Goal: Information Seeking & Learning: Check status

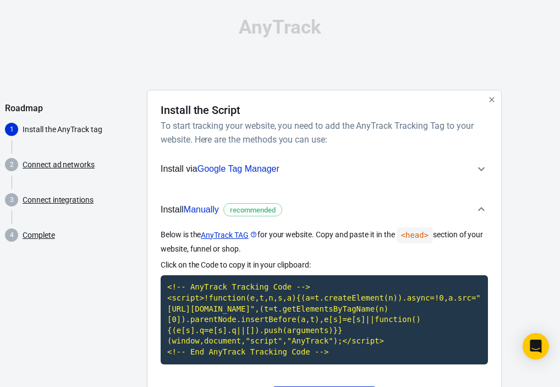
scroll to position [19, 0]
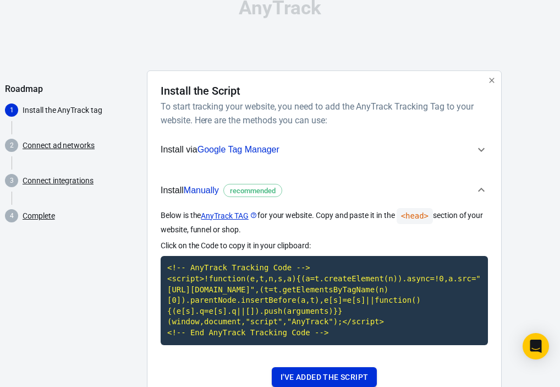
click at [341, 381] on button "I've added the script" at bounding box center [324, 377] width 105 height 20
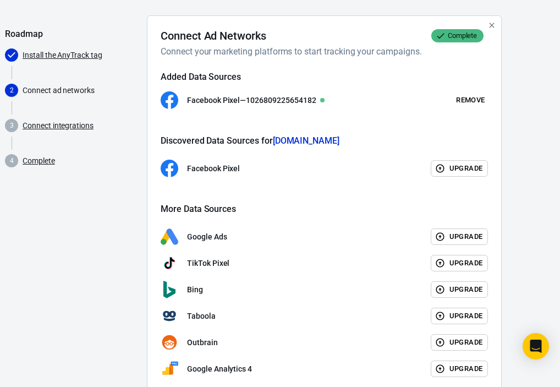
scroll to position [129, 0]
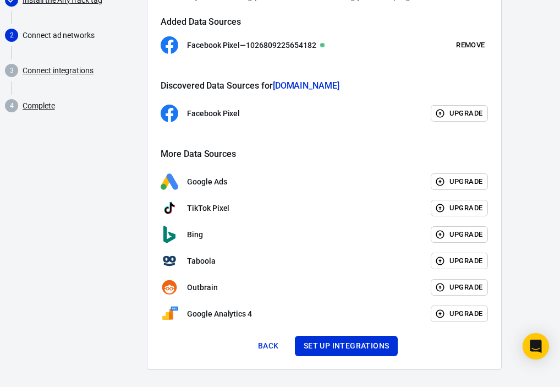
click at [54, 69] on link "Connect integrations" at bounding box center [58, 71] width 71 height 12
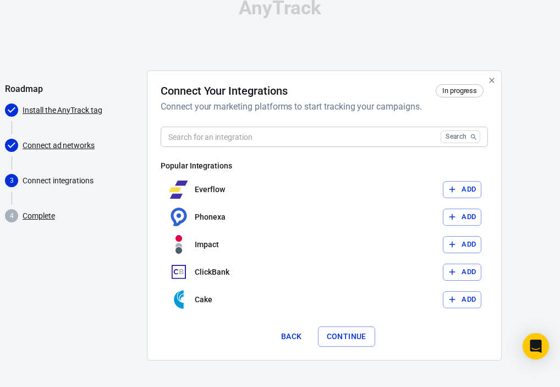
scroll to position [19, 0]
click at [350, 339] on button "Continue" at bounding box center [346, 336] width 57 height 20
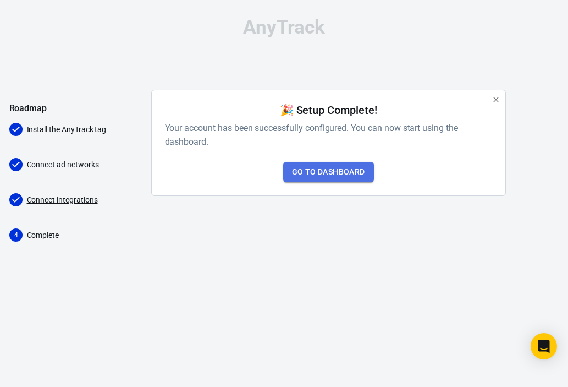
click at [312, 167] on link "Go to Dashboard" at bounding box center [328, 172] width 91 height 20
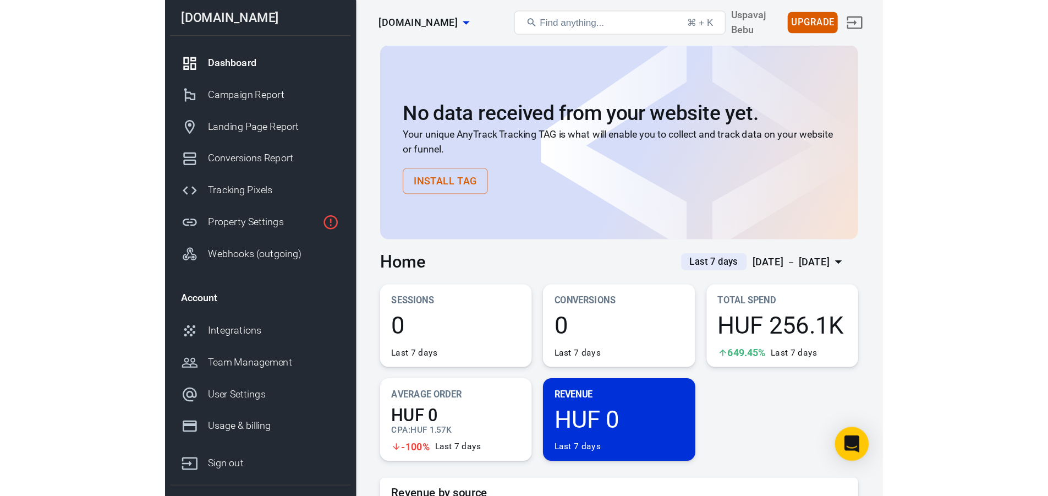
scroll to position [55, 0]
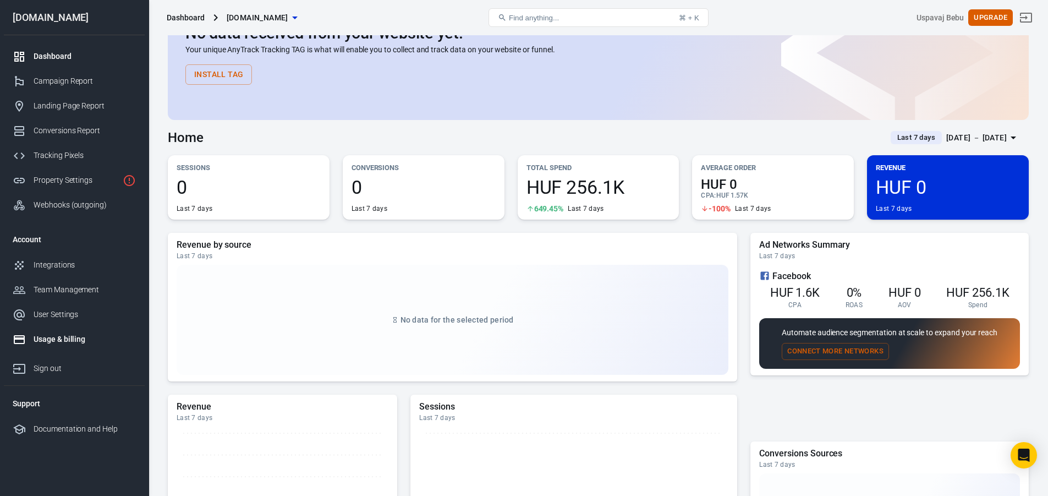
click at [68, 347] on link "Usage & billing" at bounding box center [74, 339] width 141 height 25
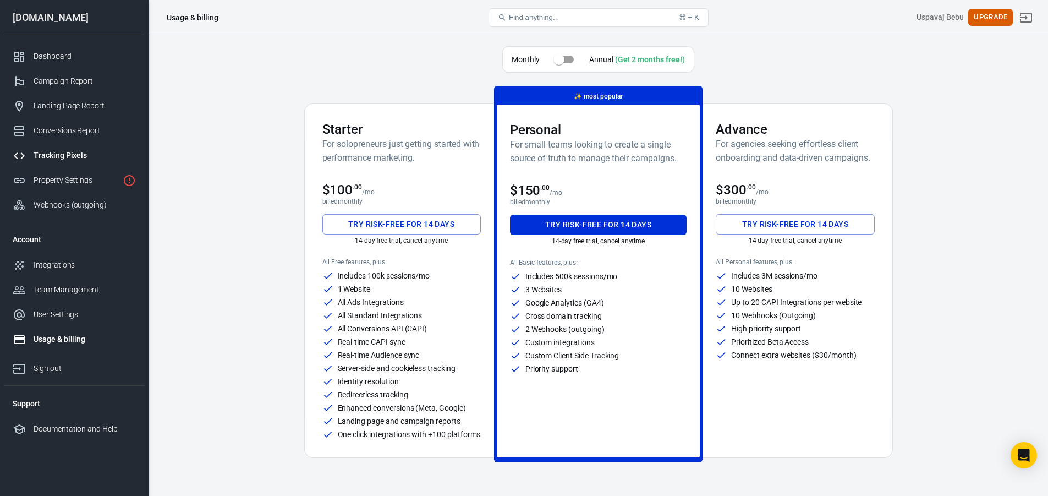
click at [68, 161] on div "Tracking Pixels" at bounding box center [85, 156] width 102 height 12
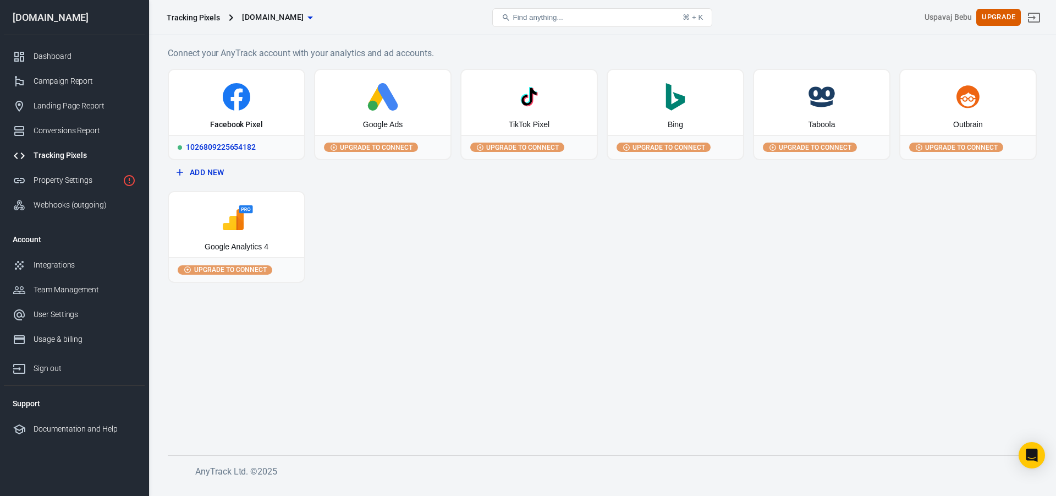
click at [227, 112] on div "Facebook Pixel" at bounding box center [236, 102] width 135 height 65
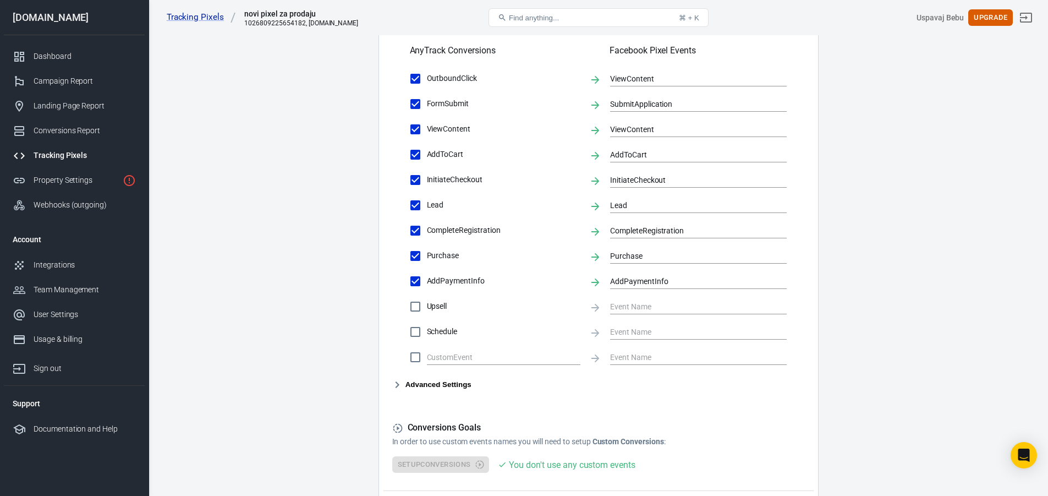
scroll to position [474, 0]
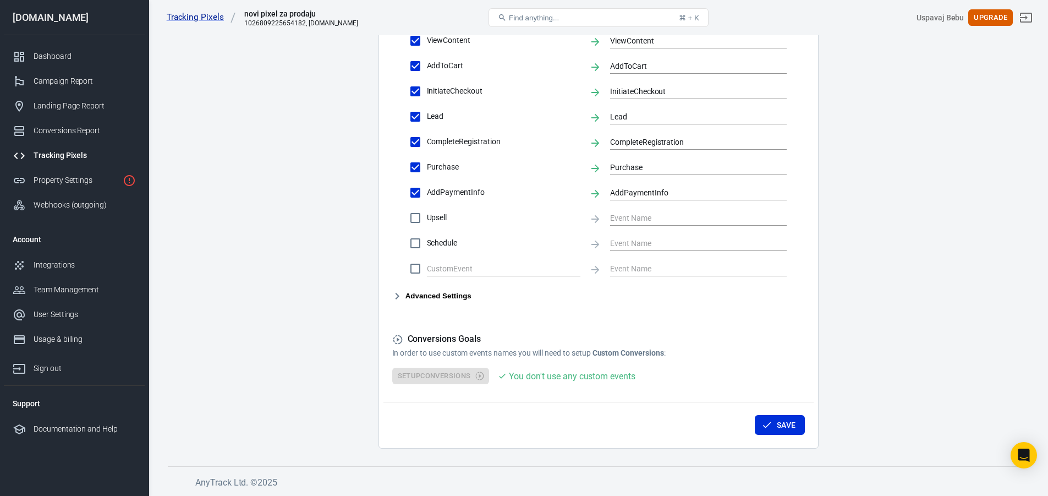
click at [410, 222] on input "Upsell" at bounding box center [415, 217] width 23 height 23
click at [559, 204] on div "AddPaymentInfo AddPaymentInfo" at bounding box center [598, 192] width 377 height 23
click at [559, 219] on input "text" at bounding box center [690, 218] width 160 height 14
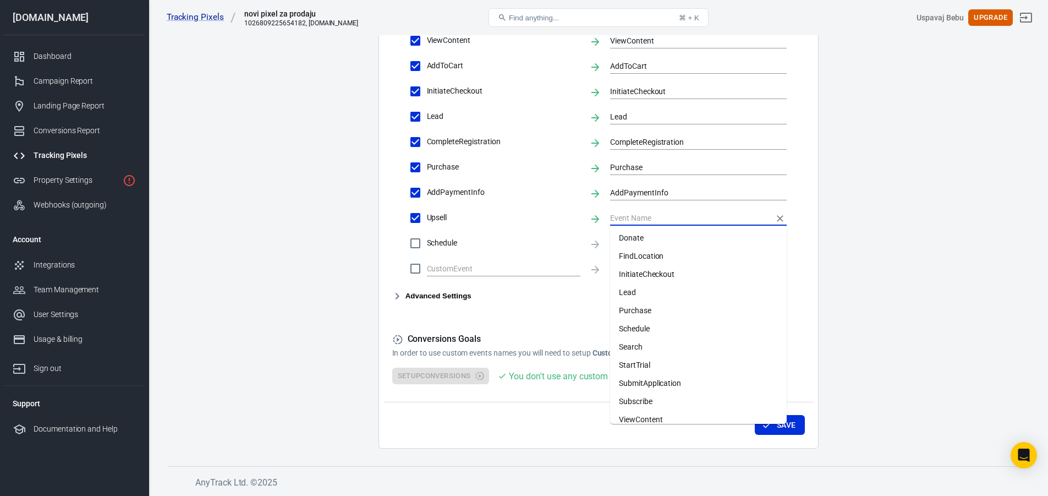
scroll to position [119, 0]
click at [413, 212] on input "Upsell" at bounding box center [415, 217] width 23 height 23
checkbox input "false"
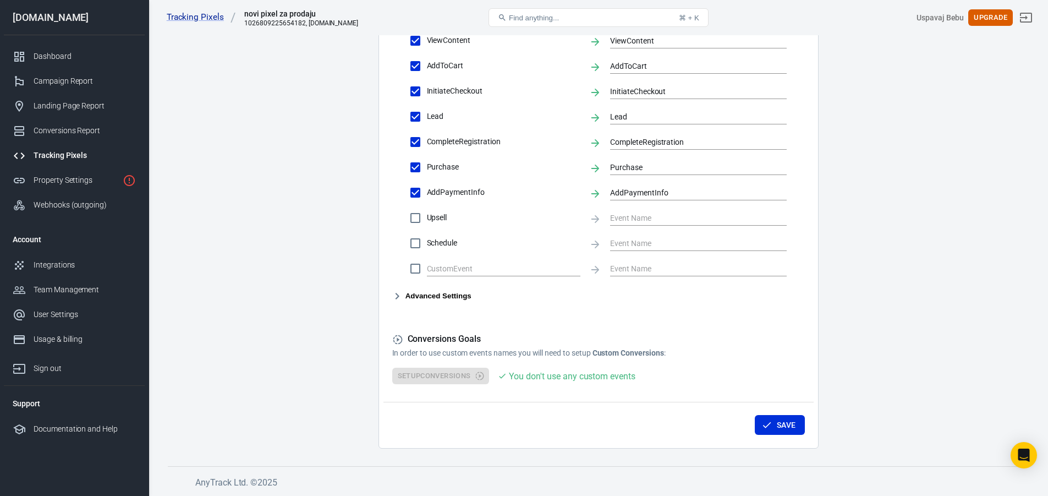
click at [251, 205] on main "Conversions Ads Integration Settings Conversions Settings Account Connection Co…" at bounding box center [598, 1] width 861 height 894
click at [64, 61] on div "Dashboard" at bounding box center [85, 57] width 102 height 12
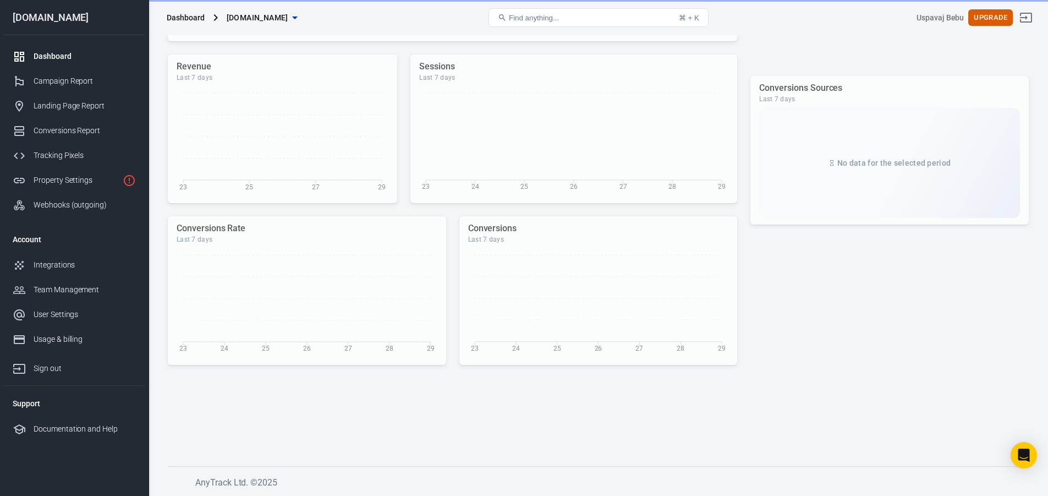
scroll to position [395, 0]
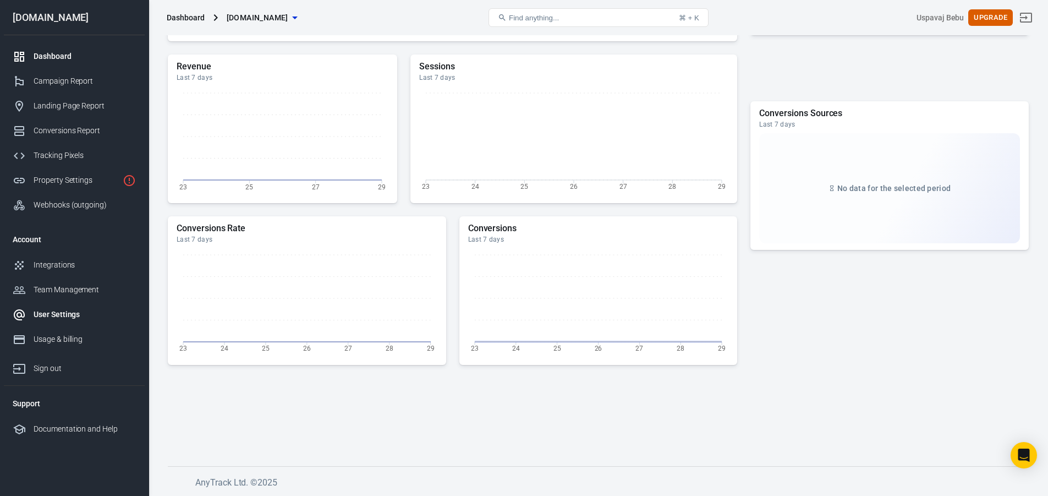
click at [57, 320] on div "User Settings" at bounding box center [85, 315] width 102 height 12
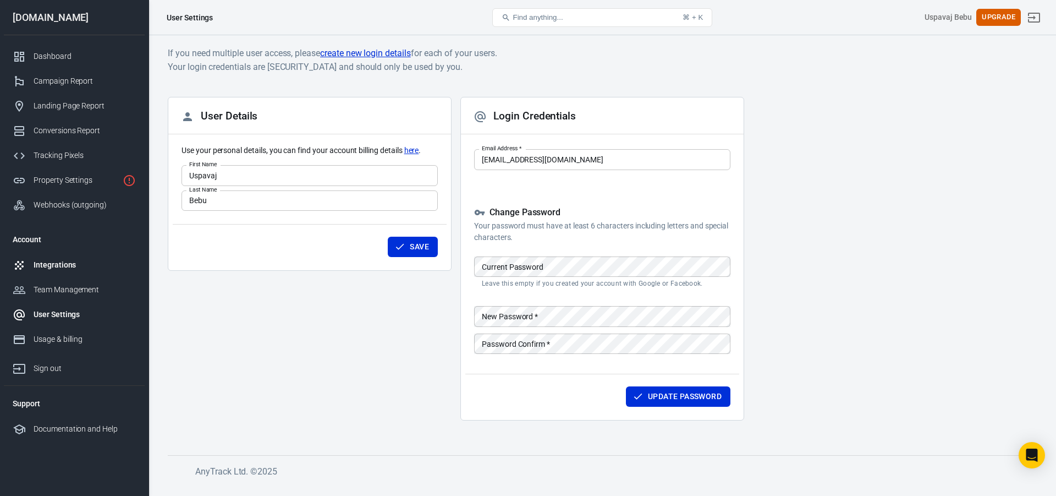
click at [66, 268] on div "Integrations" at bounding box center [85, 265] width 102 height 12
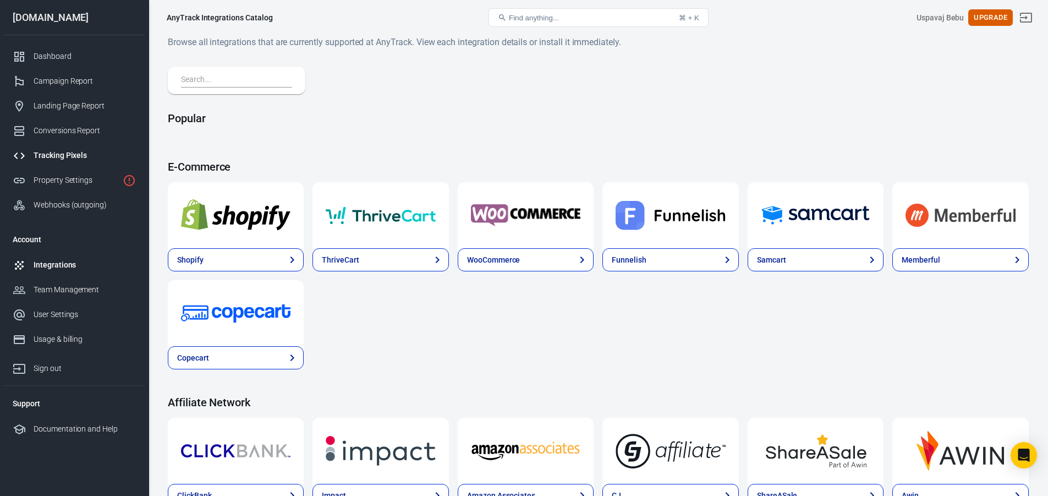
click at [63, 153] on div "Tracking Pixels" at bounding box center [85, 156] width 102 height 12
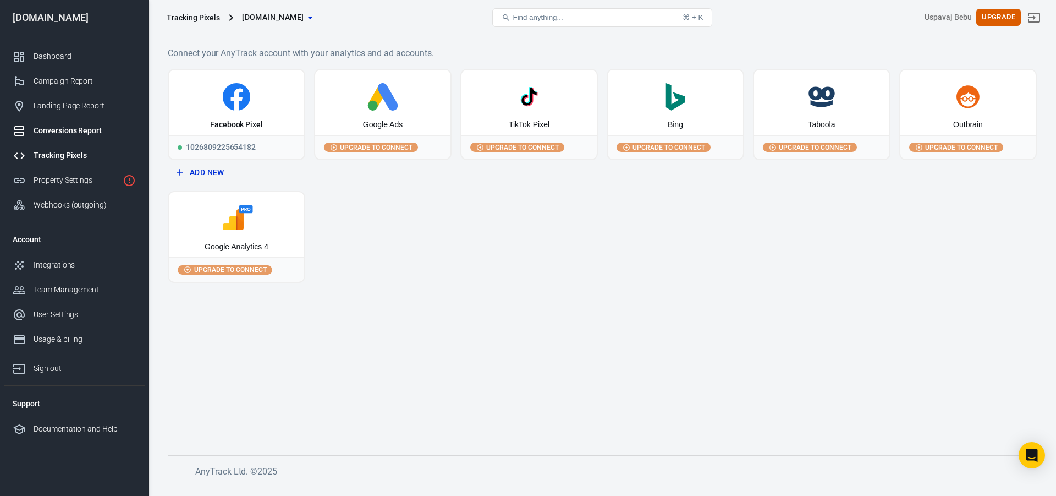
click at [65, 124] on link "Conversions Report" at bounding box center [74, 130] width 141 height 25
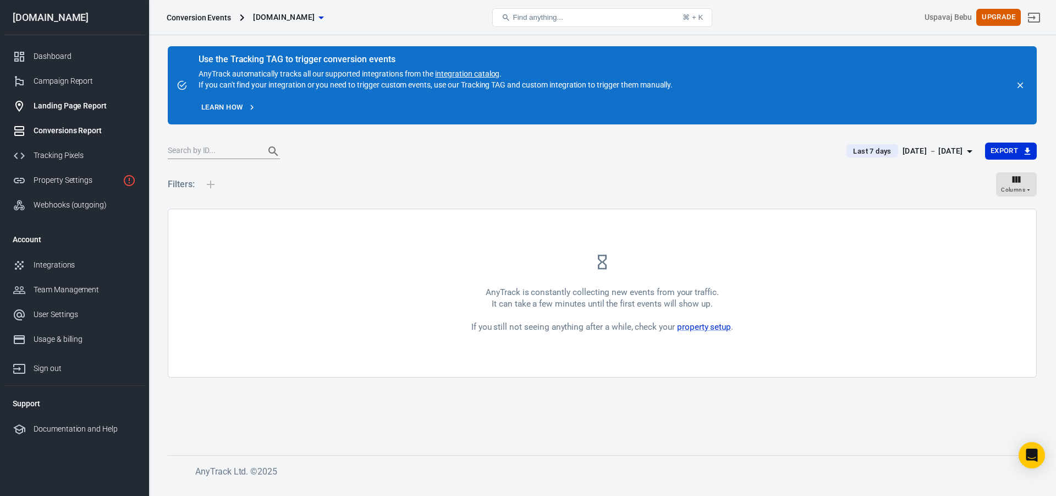
click at [65, 112] on link "Landing Page Report" at bounding box center [74, 106] width 141 height 25
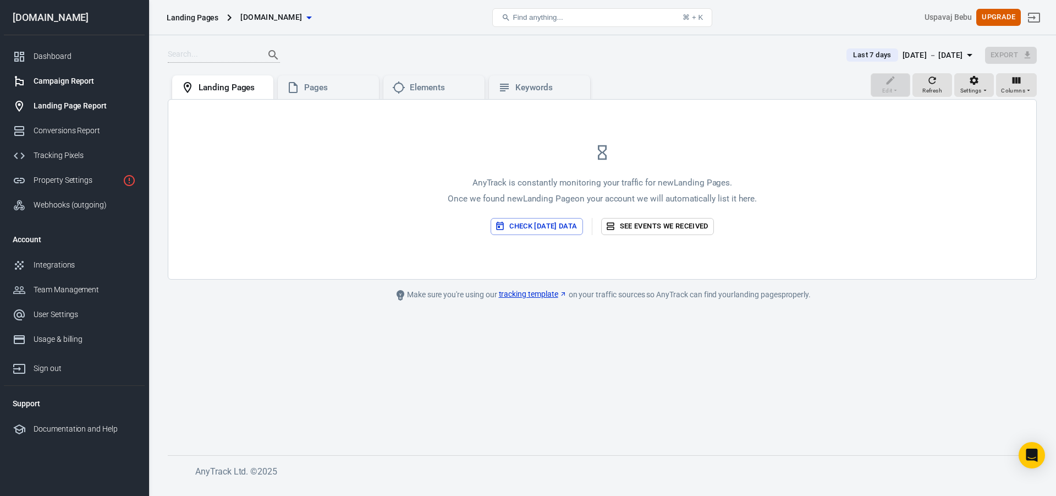
click at [66, 76] on div "Campaign Report" at bounding box center [85, 81] width 102 height 12
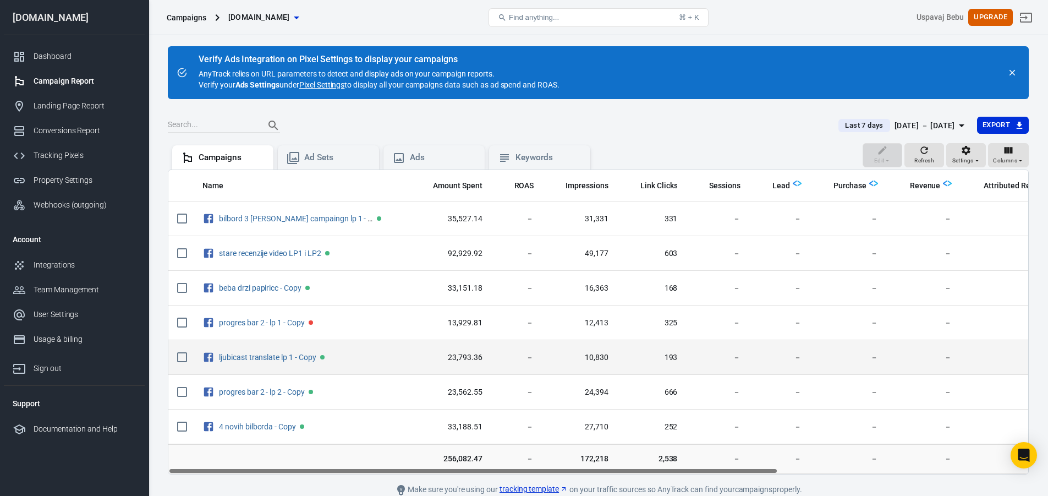
scroll to position [48, 0]
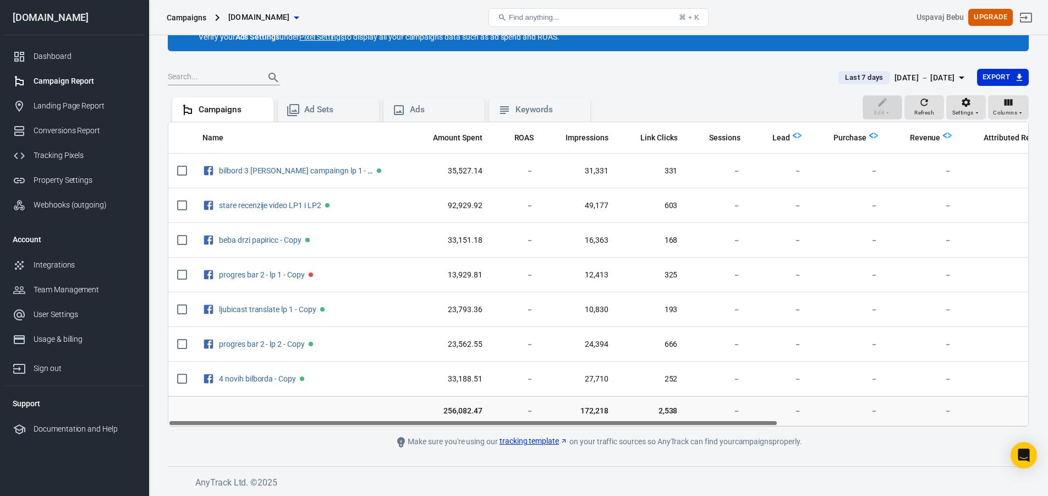
click at [559, 78] on div "[DATE] － [DATE]" at bounding box center [924, 78] width 61 height 14
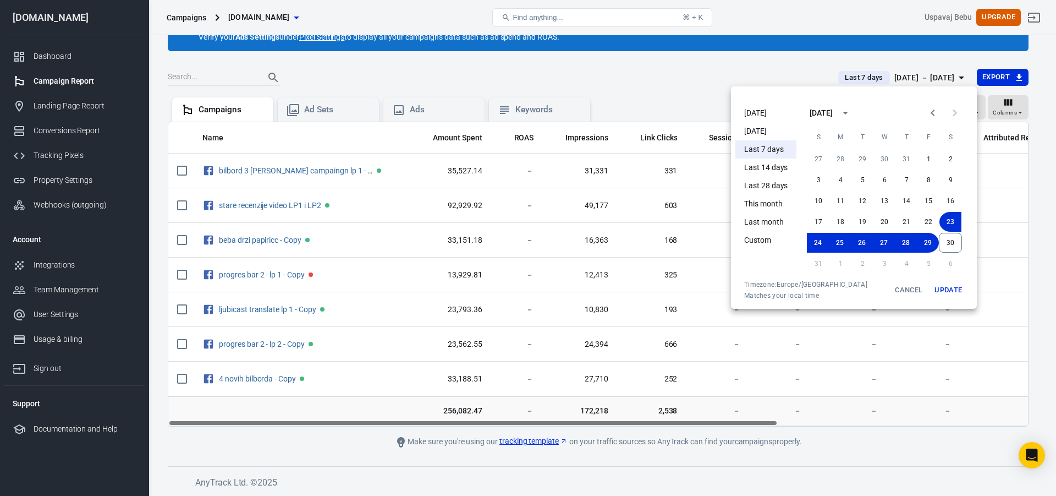
click at [559, 78] on div at bounding box center [528, 248] width 1056 height 496
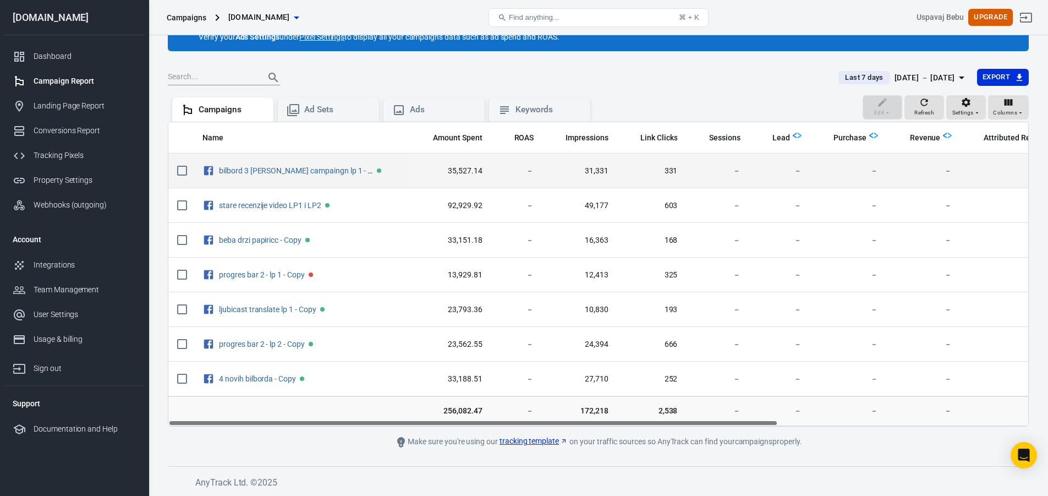
click at [559, 171] on span "－" at bounding box center [848, 171] width 59 height 11
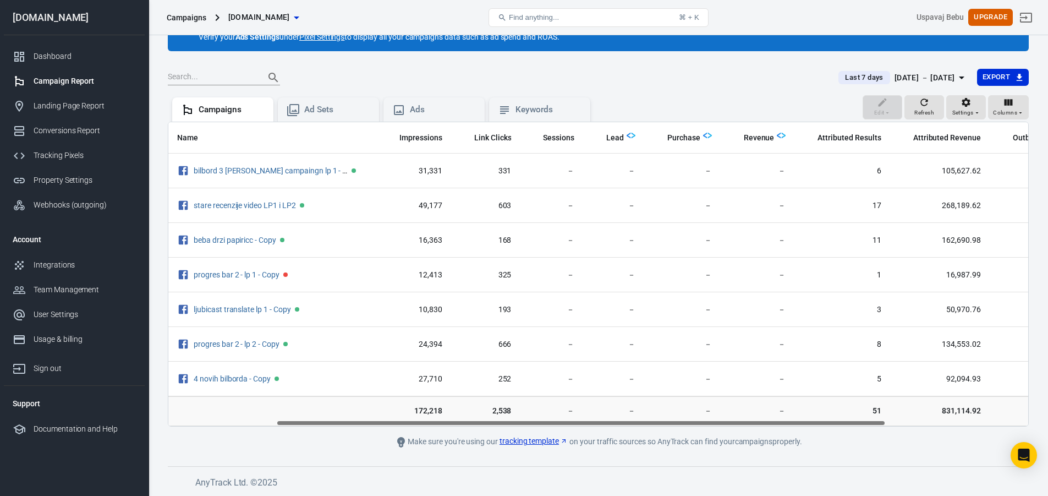
scroll to position [0, 233]
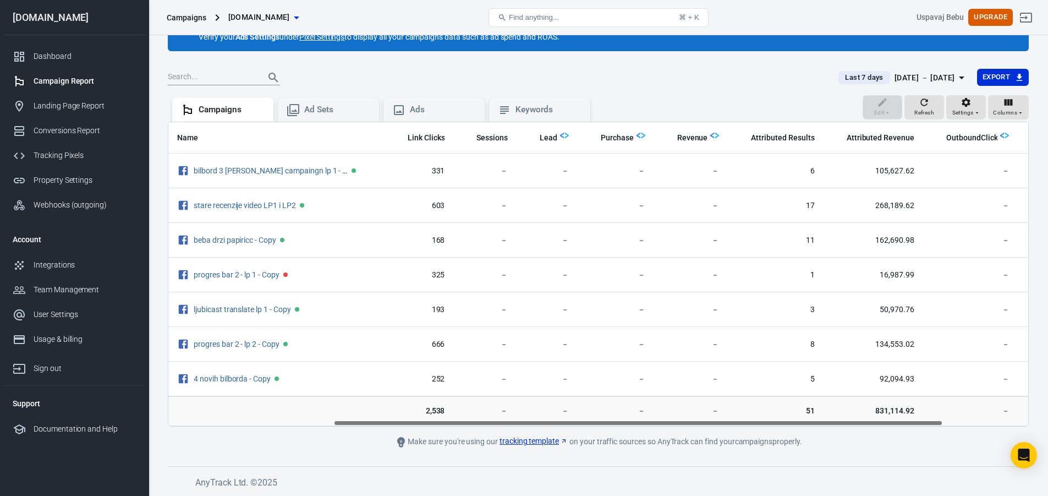
drag, startPoint x: 668, startPoint y: 423, endPoint x: 833, endPoint y: 421, distance: 165.6
click at [559, 386] on div "Name Amount Spent ROAS Impressions Link Clicks Sessions Lead Purchase Revenue A…" at bounding box center [598, 274] width 860 height 304
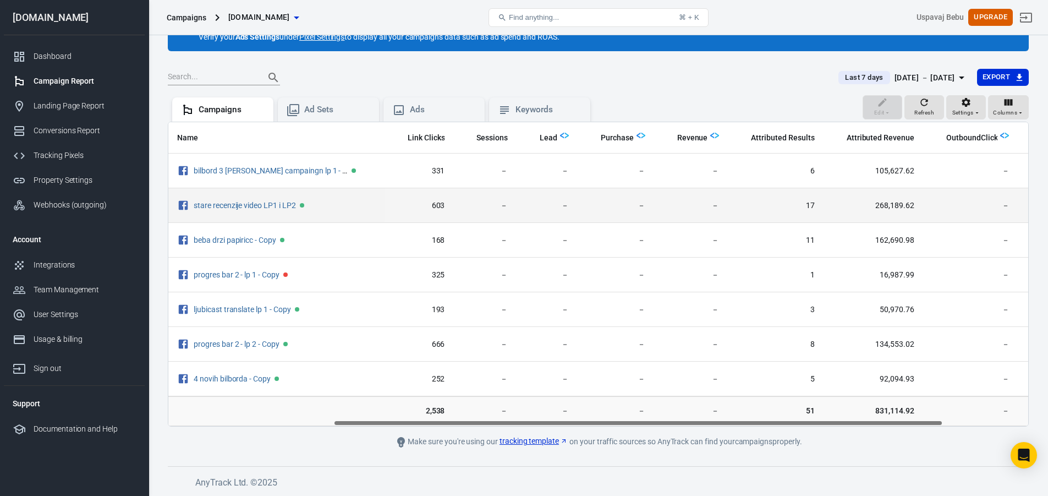
scroll to position [0, 0]
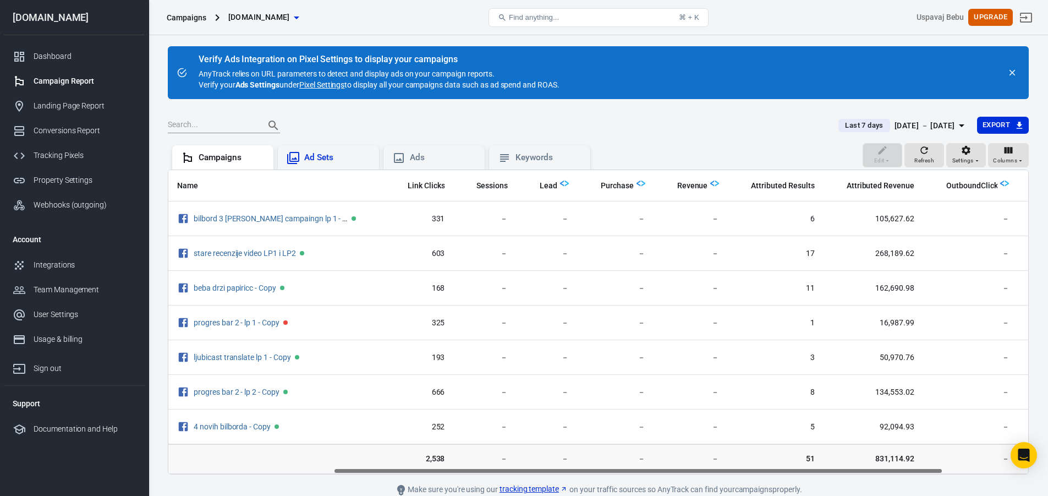
click at [342, 158] on div "Ad Sets" at bounding box center [337, 158] width 66 height 12
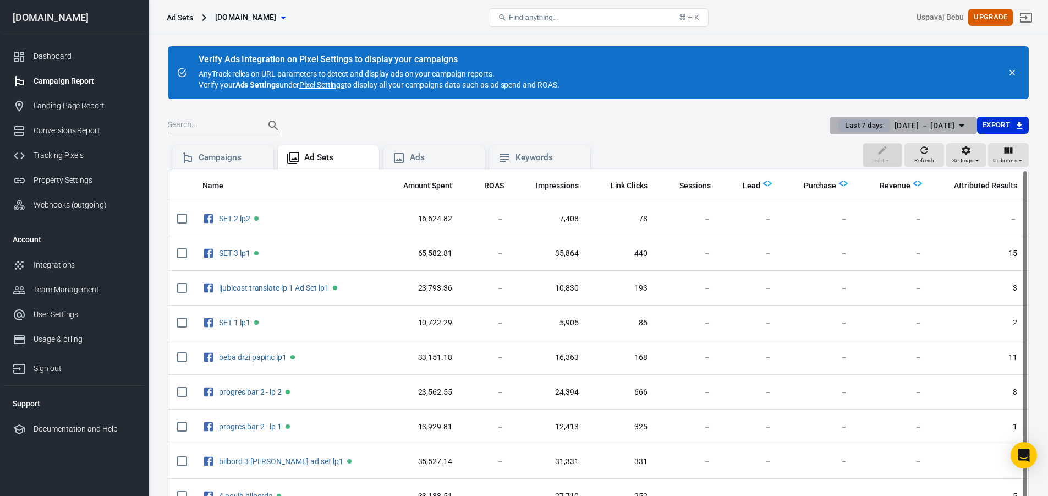
click at [559, 130] on span "Last 7 days" at bounding box center [863, 125] width 47 height 11
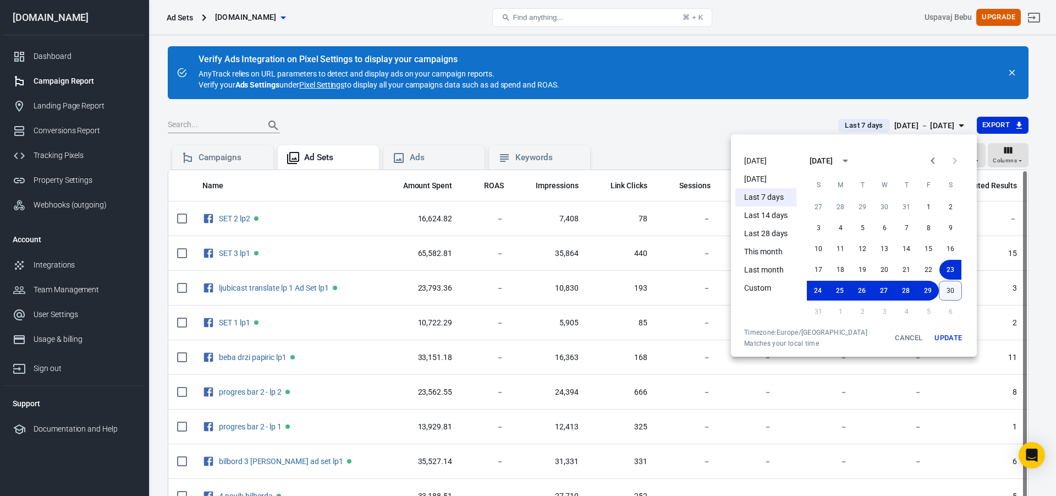
click at [559, 290] on button "30" at bounding box center [950, 291] width 23 height 20
click at [559, 291] on button "30" at bounding box center [950, 291] width 22 height 20
click at [559, 290] on button "29" at bounding box center [928, 291] width 22 height 20
click at [559, 343] on button "Update" at bounding box center [948, 338] width 35 height 20
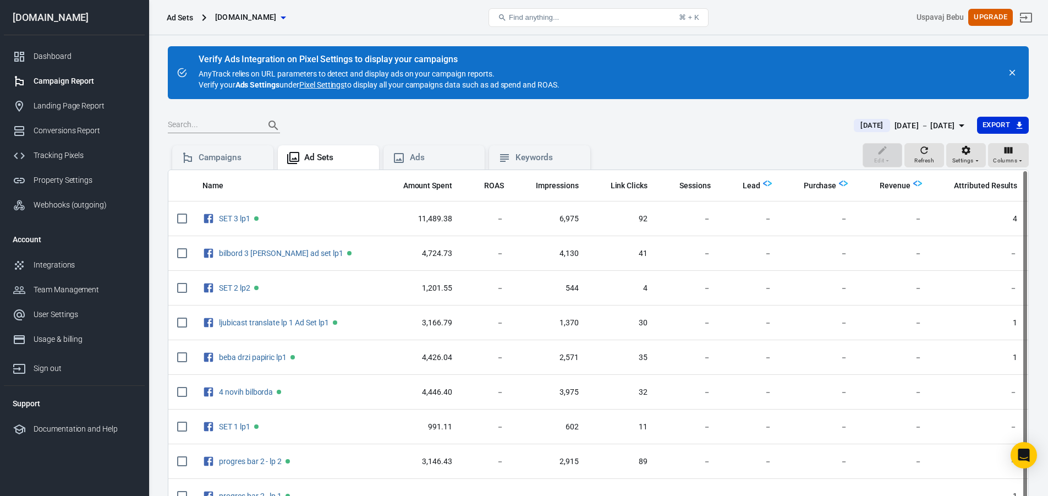
click at [559, 185] on th "Purchase" at bounding box center [818, 186] width 76 height 32
click at [559, 182] on th "Purchase" at bounding box center [818, 186] width 76 height 32
click at [559, 186] on span "Purchase" at bounding box center [820, 185] width 33 height 11
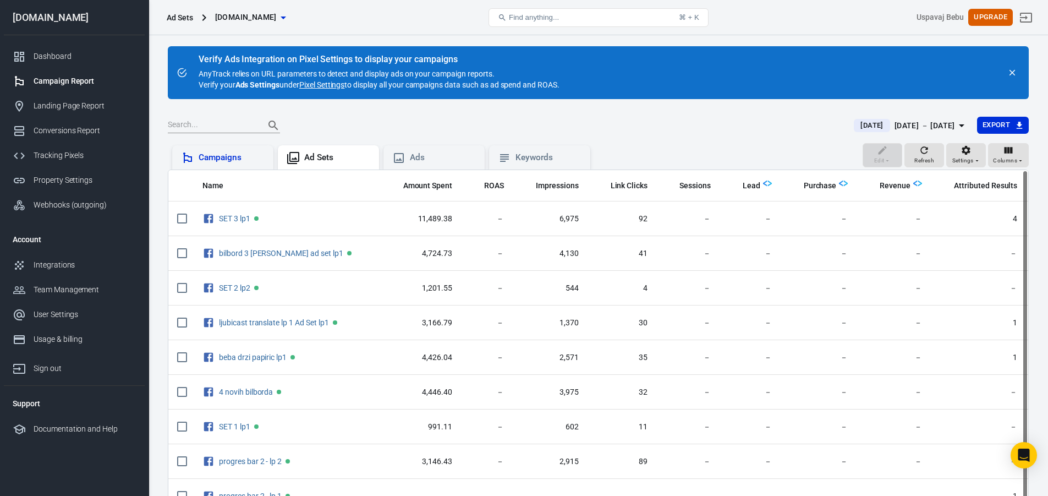
click at [237, 151] on div "Campaigns" at bounding box center [223, 157] width 84 height 13
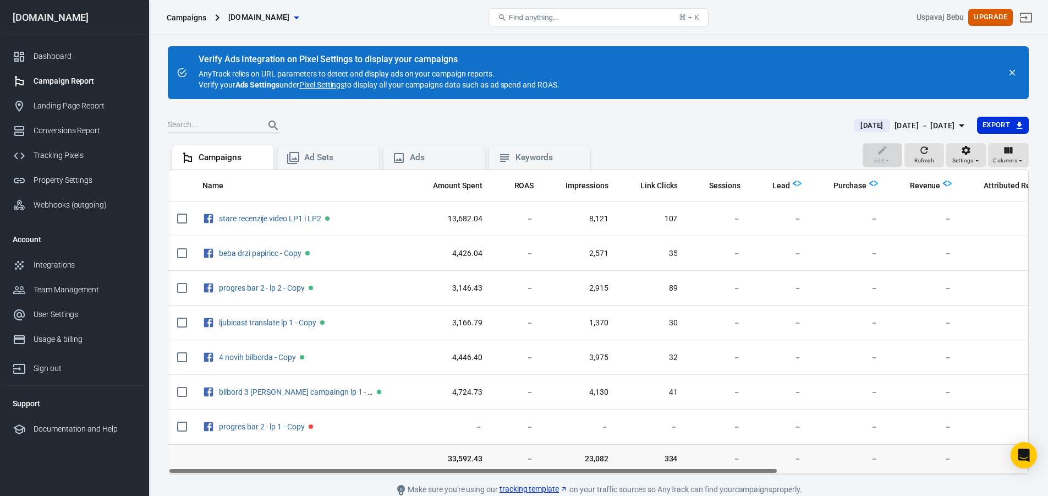
click at [559, 120] on div "[DATE] － [DATE]" at bounding box center [924, 126] width 61 height 14
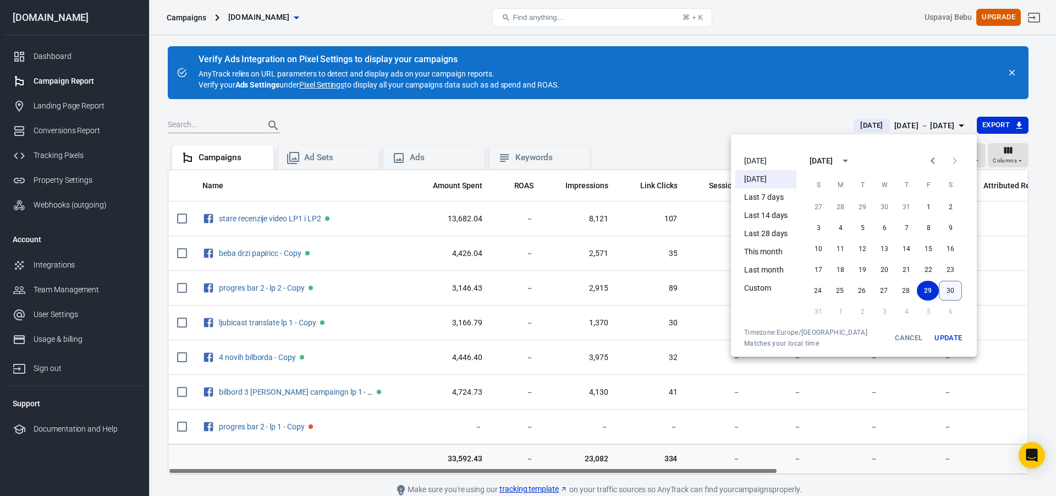
click at [559, 293] on button "30" at bounding box center [950, 291] width 23 height 20
click at [559, 188] on span "S" at bounding box center [819, 185] width 20 height 22
click at [559, 163] on icon "Previous month" at bounding box center [932, 160] width 13 height 13
click at [559, 163] on icon "Previous month" at bounding box center [933, 160] width 4 height 7
click at [559, 205] on button "4" at bounding box center [884, 207] width 22 height 20
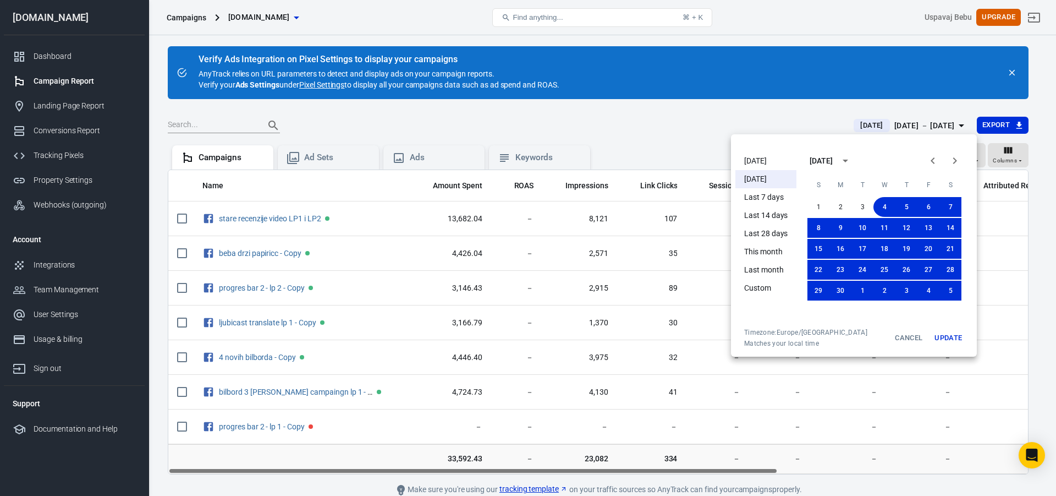
click at [559, 338] on button "Update" at bounding box center [948, 338] width 35 height 20
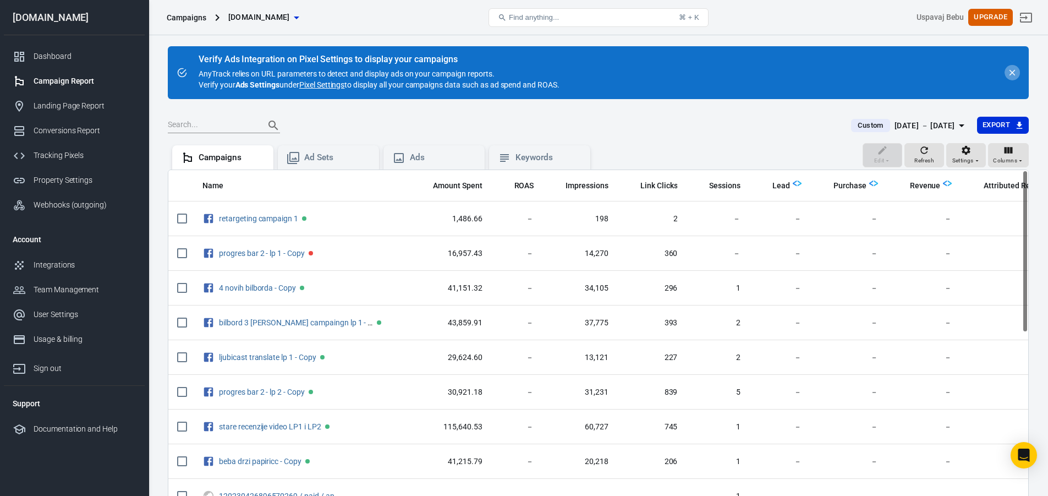
click at [559, 68] on icon "close" at bounding box center [1012, 73] width 10 height 10
click at [559, 67] on button "close" at bounding box center [1011, 72] width 15 height 15
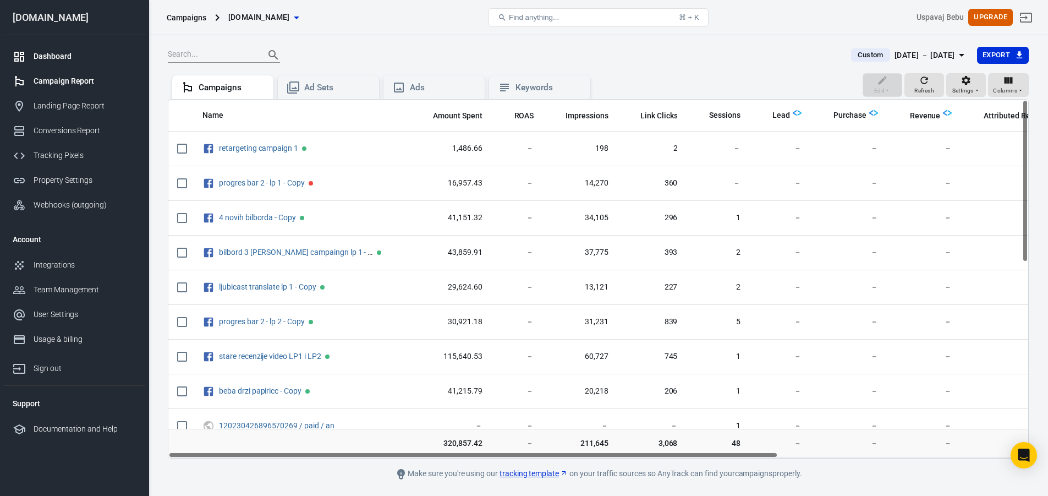
click at [57, 52] on div "Dashboard" at bounding box center [85, 57] width 102 height 12
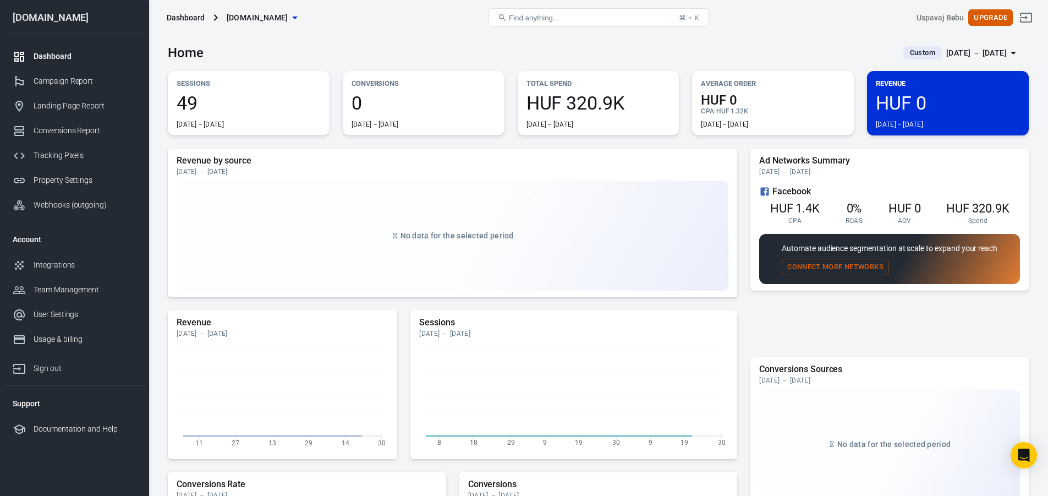
click at [559, 112] on span "HUF 320.9K" at bounding box center [598, 103] width 144 height 19
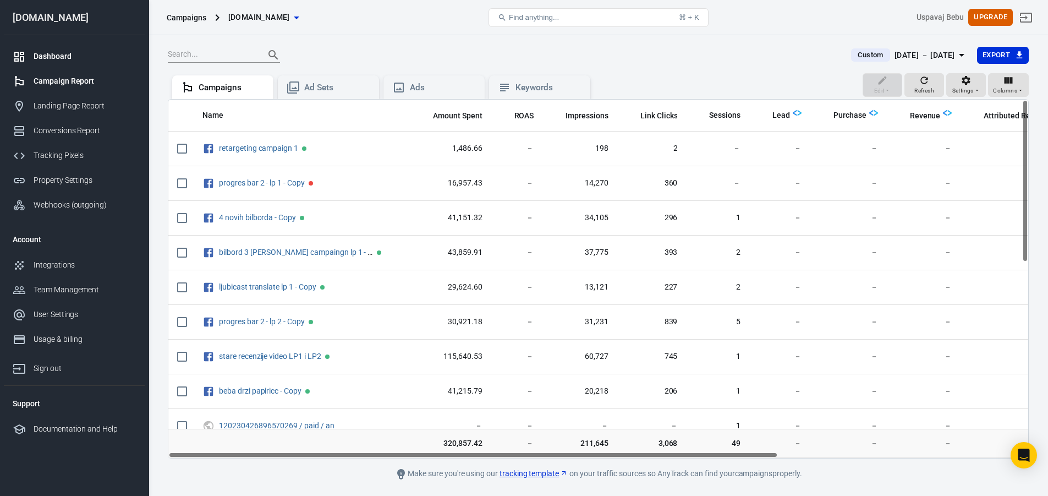
click at [48, 48] on link "Dashboard" at bounding box center [74, 56] width 141 height 25
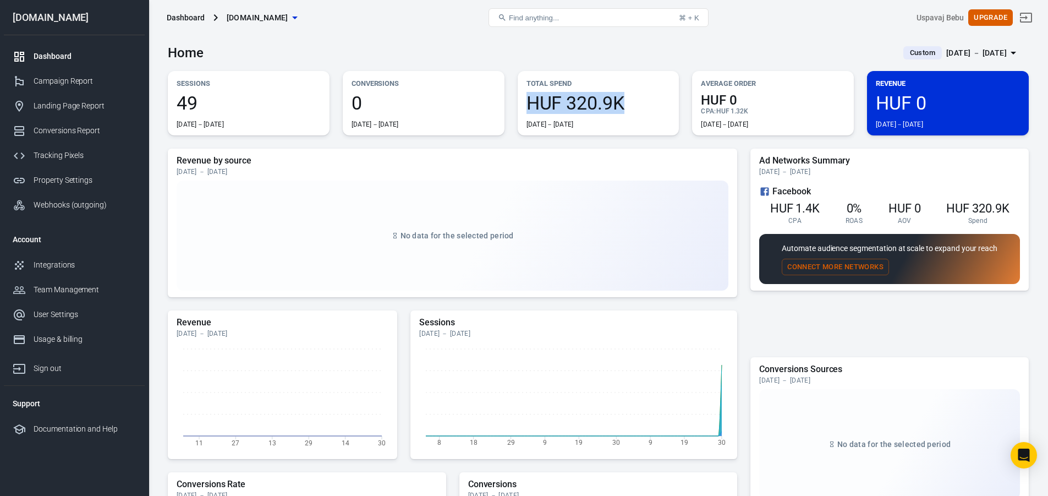
copy span "HUF 320.9K"
drag, startPoint x: 624, startPoint y: 106, endPoint x: 528, endPoint y: 103, distance: 96.3
click at [528, 103] on span "HUF 320.9K" at bounding box center [598, 103] width 144 height 19
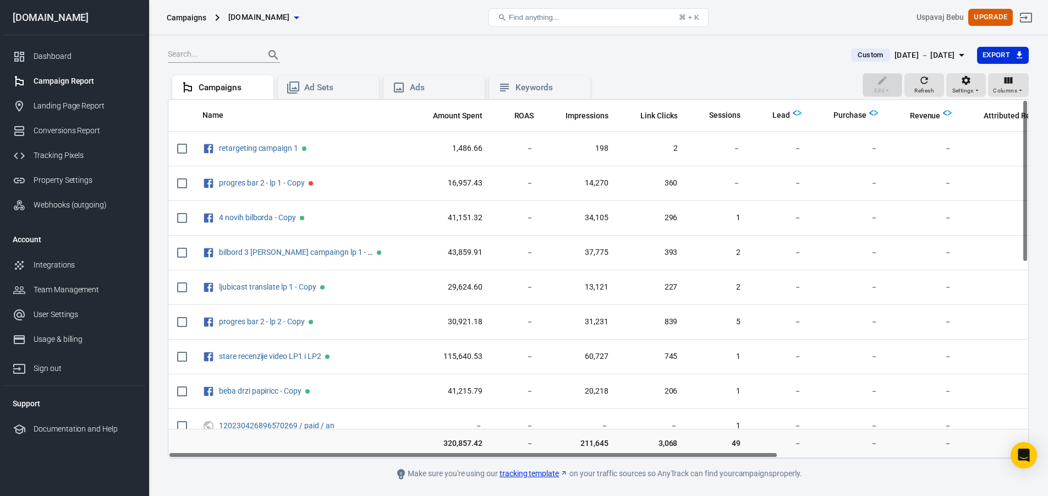
click at [559, 56] on div "[DATE] － [DATE]" at bounding box center [924, 55] width 61 height 14
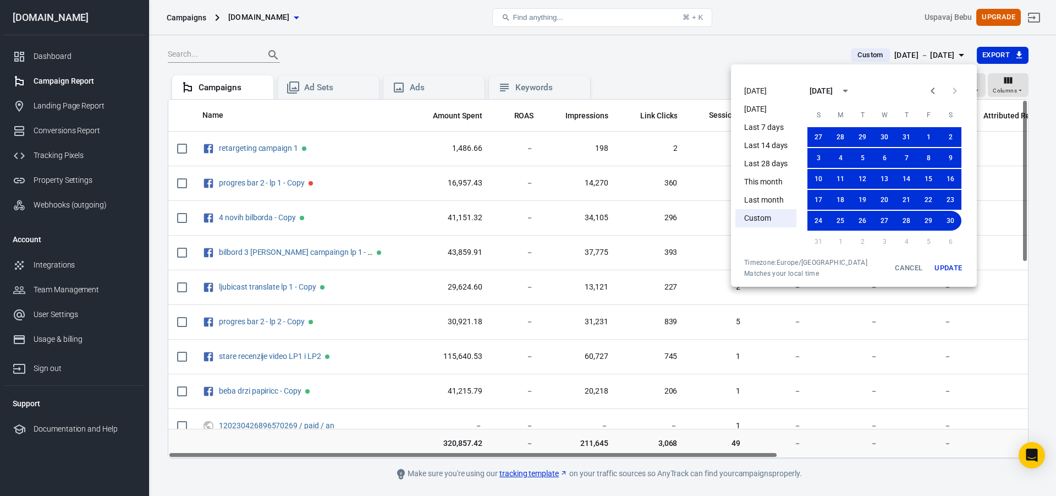
click at [559, 34] on div at bounding box center [528, 248] width 1056 height 496
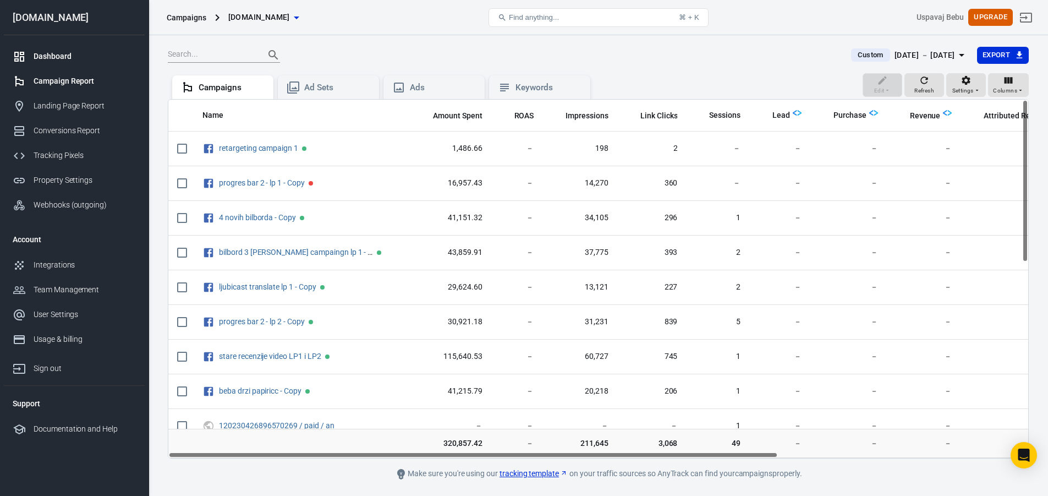
click at [108, 61] on div "Dashboard" at bounding box center [85, 57] width 102 height 12
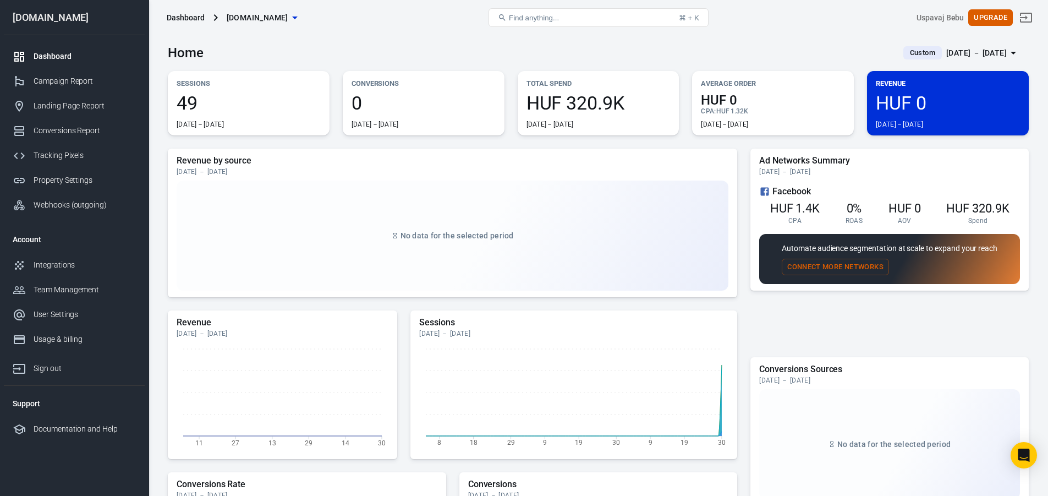
click at [212, 94] on span "49" at bounding box center [249, 103] width 144 height 19
